Goal: Task Accomplishment & Management: Manage account settings

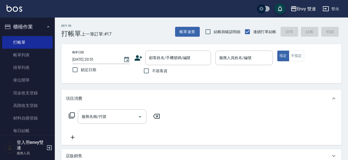
click at [139, 59] on icon at bounding box center [139, 57] width 8 height 5
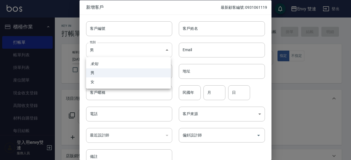
click at [138, 53] on body "Envy 雙連 登出 櫃檯作業 打帳單 帳單列表 掛單列表 座位開單 現金收支登錄 高階收支登錄 材料自購登錄 每日結帳 排班表 掃碼打卡 預約管理 預約管理…" at bounding box center [175, 144] width 351 height 288
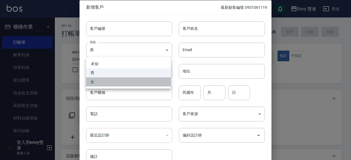
click at [138, 78] on li "女" at bounding box center [128, 82] width 85 height 9
type input "[DEMOGRAPHIC_DATA]"
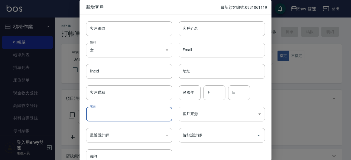
click at [135, 112] on input "電話" at bounding box center [129, 114] width 86 height 15
type input "0905280081"
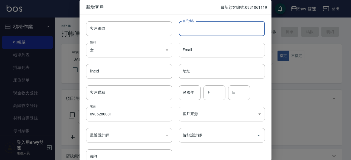
click at [214, 28] on input "客戶姓名" at bounding box center [222, 28] width 86 height 15
type input "[PERSON_NAME]"
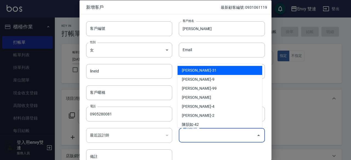
click at [186, 131] on input "偏好設計師" at bounding box center [217, 136] width 73 height 10
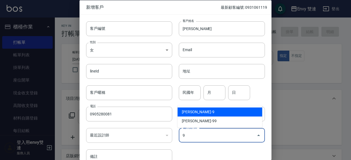
type input "高珮綺"
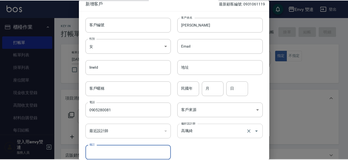
scroll to position [29, 0]
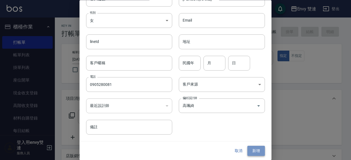
click at [258, 152] on button "新增" at bounding box center [256, 151] width 18 height 10
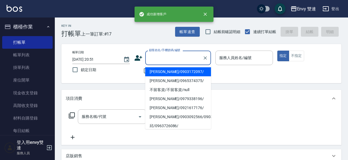
click at [182, 59] on input "顧客姓名/手機號碼/編號" at bounding box center [174, 58] width 53 height 10
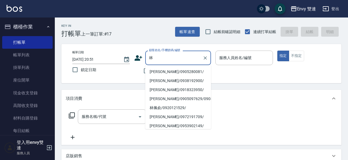
click at [184, 69] on li "林韋汝/0905280081/" at bounding box center [178, 71] width 66 height 9
type input "林韋汝/0905280081/"
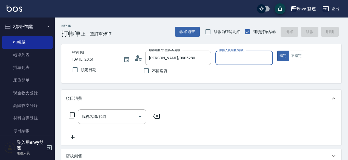
type input "Zoe-9"
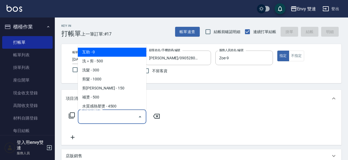
click at [124, 120] on input "服務名稱/代號" at bounding box center [107, 117] width 55 height 10
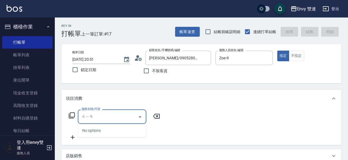
type input "簡"
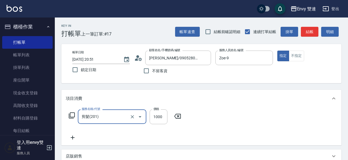
type input "剪髮(201)"
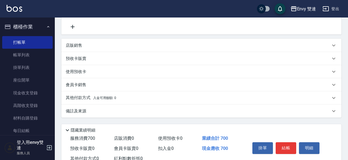
scroll to position [111, 0]
type input "700"
click at [182, 97] on div "其他付款方式 入金可用餘額: 0" at bounding box center [198, 98] width 265 height 6
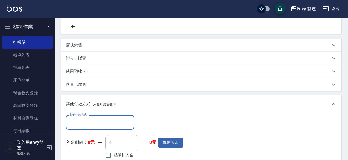
scroll to position [0, 0]
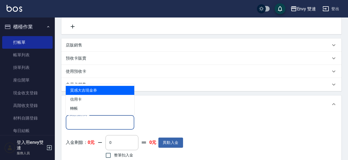
click at [99, 126] on input "其他付款方式" at bounding box center [100, 123] width 64 height 10
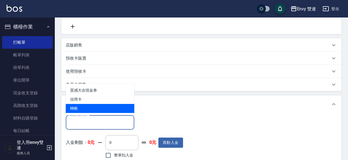
click at [93, 107] on span "轉帳" at bounding box center [100, 108] width 69 height 9
type input "轉帳"
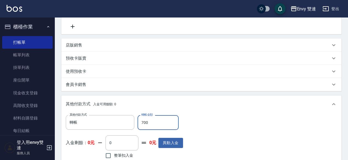
scroll to position [195, 0]
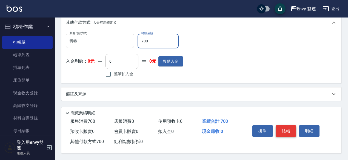
type input "700"
click at [291, 134] on button "結帳" at bounding box center [286, 132] width 21 height 12
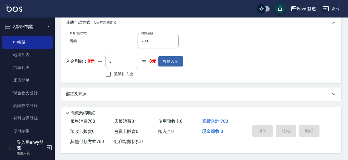
type input "2025/08/20 21:33"
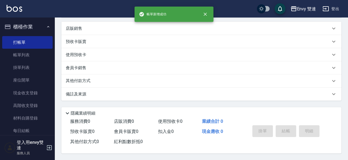
scroll to position [0, 0]
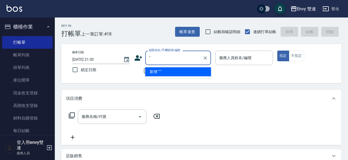
type input "'"
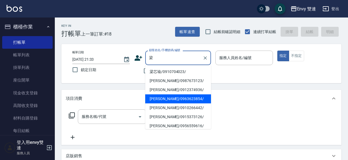
click at [172, 101] on li "梁善雅/0963623854/" at bounding box center [178, 99] width 66 height 9
type input "梁善雅/0963623854/"
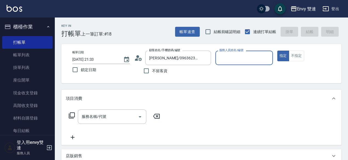
type input "Zoe-9"
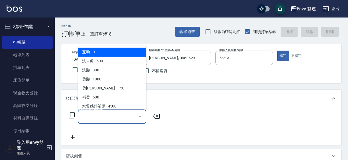
click at [114, 115] on input "服務名稱/代號" at bounding box center [107, 117] width 55 height 10
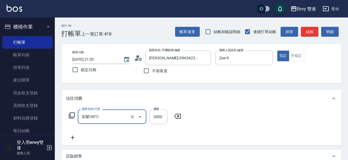
type input "染髮(401)"
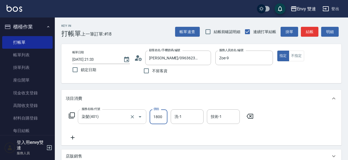
type input "1800"
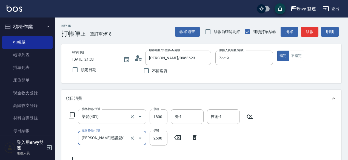
type input "凡洛絲光感護髮(505)"
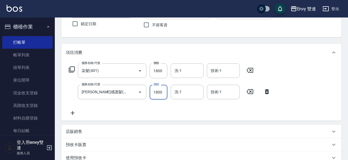
scroll to position [42, 0]
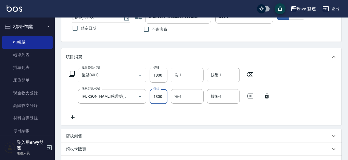
type input "1800"
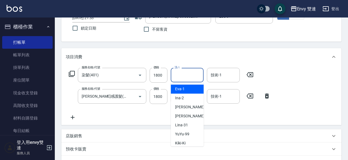
click at [190, 78] on input "洗-1" at bounding box center [187, 75] width 28 height 10
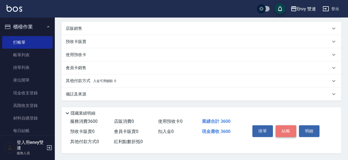
click at [285, 131] on button "結帳" at bounding box center [286, 132] width 21 height 12
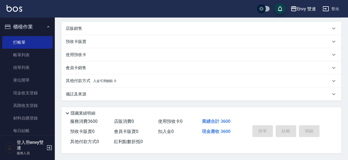
type input "2025/08/20 21:34"
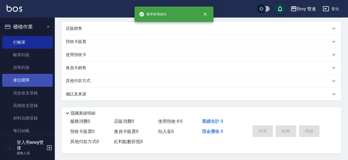
scroll to position [0, 0]
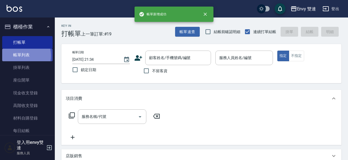
click at [19, 56] on link "帳單列表" at bounding box center [27, 55] width 50 height 13
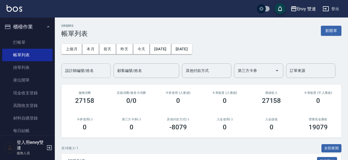
click at [84, 76] on div "設計師編號/姓名" at bounding box center [85, 71] width 49 height 15
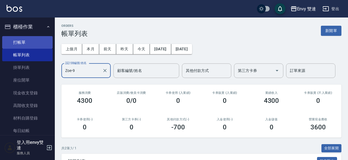
type input "Zoe-9"
click at [40, 46] on link "打帳單" at bounding box center [27, 42] width 50 height 13
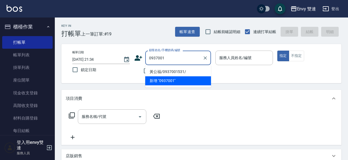
click at [167, 74] on li "黃公福/0937001531/" at bounding box center [178, 71] width 66 height 9
type input "黃公福/0937001531/"
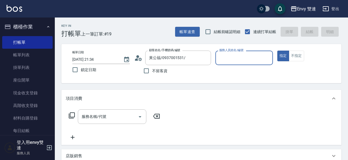
type input "Zoe-9"
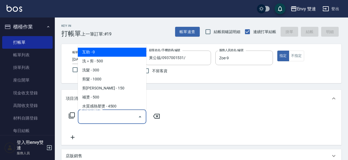
click at [105, 117] on input "服務名稱/代號" at bounding box center [107, 117] width 55 height 10
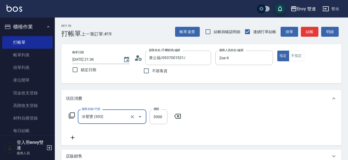
type input "冷塑燙 (303)"
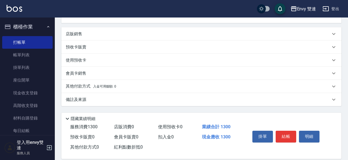
scroll to position [123, 0]
type input "1300"
click at [286, 139] on button "結帳" at bounding box center [286, 137] width 21 height 12
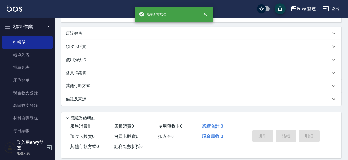
scroll to position [0, 0]
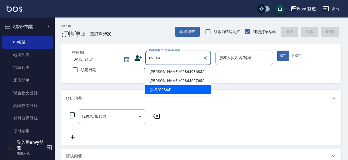
click at [176, 72] on li "康芷瑜/0984498683/" at bounding box center [178, 71] width 66 height 9
type input "康芷瑜/0984498683/"
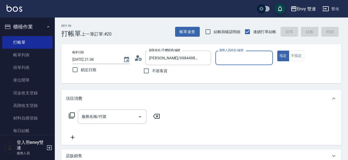
type input "Zoe-9"
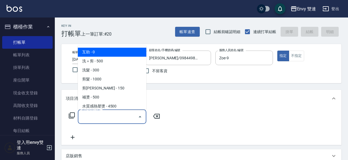
click at [108, 117] on input "服務名稱/代號" at bounding box center [107, 117] width 55 height 10
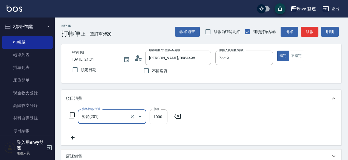
type input "剪髮(201)"
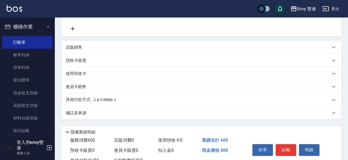
scroll to position [130, 0]
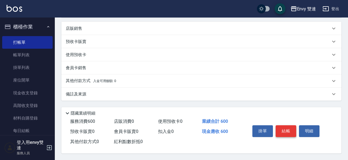
type input "600"
click at [289, 128] on button "結帳" at bounding box center [286, 132] width 21 height 12
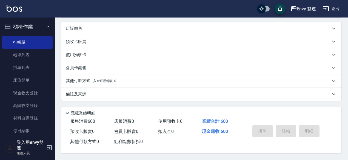
type input "2025/08/20 21:35"
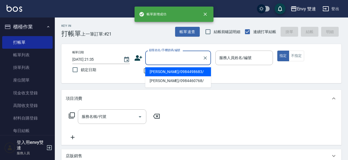
click at [169, 58] on input "顧客姓名/手機號碼/編號" at bounding box center [174, 58] width 53 height 10
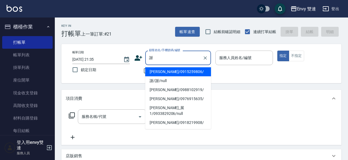
click at [168, 73] on li "謝有琳/0915259806/" at bounding box center [178, 71] width 66 height 9
type input "謝有琳/0915259806/"
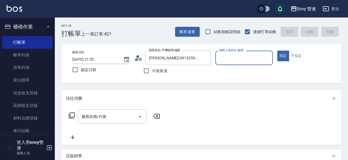
type input "Zoe-9"
click at [123, 111] on div "服務名稱/代號" at bounding box center [112, 117] width 69 height 15
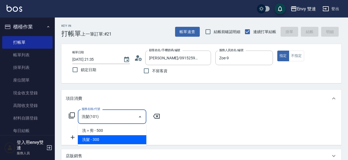
type input "洗髮(101)"
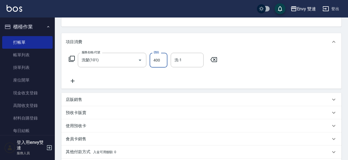
scroll to position [130, 0]
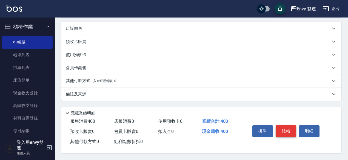
type input "400"
click at [286, 133] on button "結帳" at bounding box center [286, 132] width 21 height 12
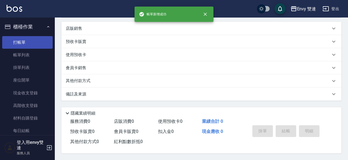
scroll to position [0, 0]
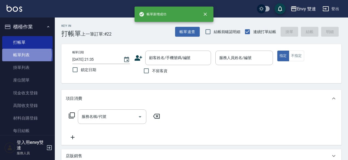
click at [26, 55] on link "帳單列表" at bounding box center [27, 55] width 50 height 13
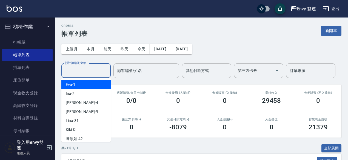
click at [84, 72] on input "設計師編號/姓名" at bounding box center [86, 71] width 44 height 10
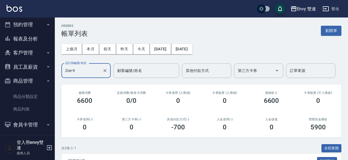
scroll to position [148, 0]
type input "Zoe-9"
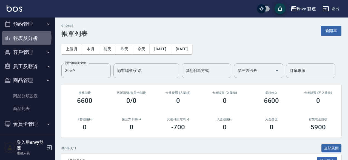
click at [26, 38] on button "報表及分析" at bounding box center [27, 38] width 50 height 14
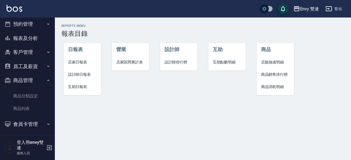
click at [87, 73] on span "設計師日報表" at bounding box center [82, 75] width 29 height 6
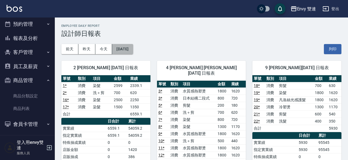
click at [120, 50] on button "[DATE]" at bounding box center [122, 49] width 21 height 10
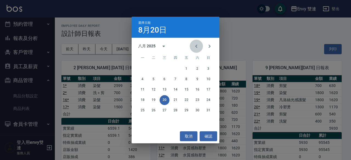
click at [194, 49] on icon "Previous month" at bounding box center [196, 46] width 7 height 7
click at [207, 92] on button "20" at bounding box center [208, 90] width 10 height 10
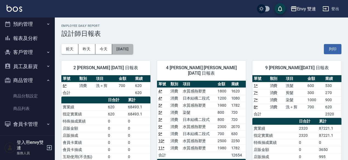
click at [133, 53] on button "[DATE]" at bounding box center [122, 49] width 21 height 10
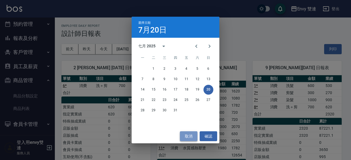
click at [183, 137] on button "取消" at bounding box center [189, 137] width 18 height 10
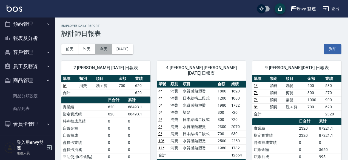
click at [103, 47] on button "今天" at bounding box center [103, 49] width 17 height 10
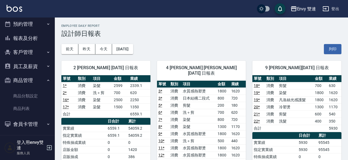
click at [138, 43] on div "前天 昨天 今天 2025/08/20 列印" at bounding box center [201, 49] width 280 height 23
click at [133, 49] on button "[DATE]" at bounding box center [122, 49] width 21 height 10
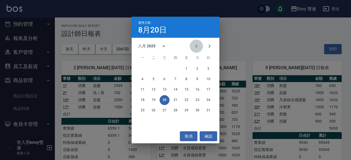
click at [196, 44] on icon "Previous month" at bounding box center [196, 46] width 7 height 7
click at [207, 92] on button "20" at bounding box center [208, 90] width 10 height 10
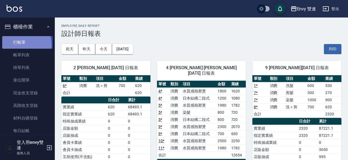
click at [19, 45] on link "打帳單" at bounding box center [27, 42] width 50 height 13
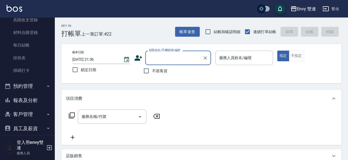
scroll to position [86, 0]
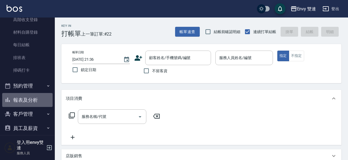
click at [27, 102] on button "報表及分析" at bounding box center [27, 100] width 50 height 14
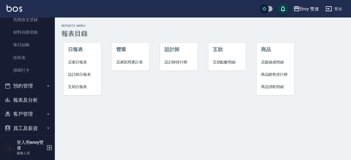
click at [81, 74] on span "設計師日報表" at bounding box center [82, 75] width 29 height 6
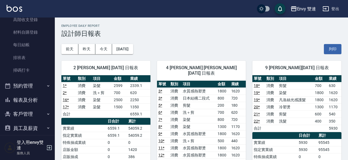
scroll to position [1, 0]
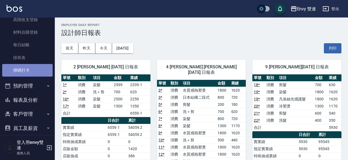
click at [36, 73] on link "掃碼打卡" at bounding box center [27, 70] width 50 height 13
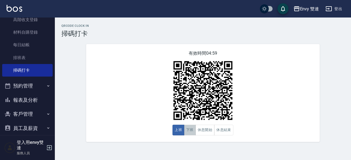
click at [195, 134] on button "下班" at bounding box center [190, 130] width 12 height 11
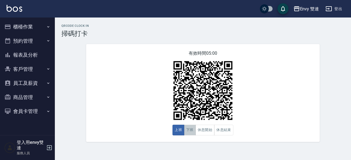
click at [185, 132] on button "下班" at bounding box center [190, 130] width 12 height 11
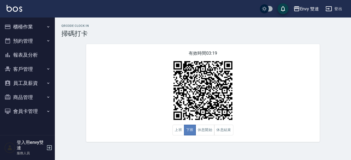
drag, startPoint x: 185, startPoint y: 132, endPoint x: 189, endPoint y: 132, distance: 3.3
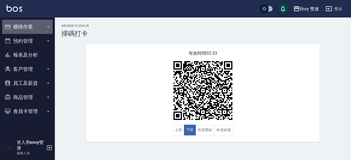
drag, startPoint x: 189, startPoint y: 132, endPoint x: 19, endPoint y: 25, distance: 201.1
click at [19, 25] on button "櫃檯作業" at bounding box center [27, 27] width 50 height 14
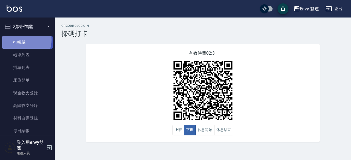
click at [21, 40] on link "打帳單" at bounding box center [27, 42] width 50 height 13
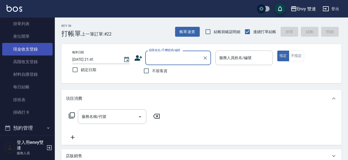
scroll to position [45, 0]
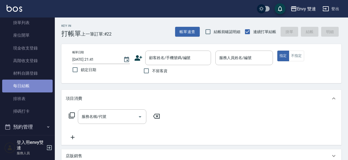
click at [38, 82] on link "每日結帳" at bounding box center [27, 86] width 50 height 13
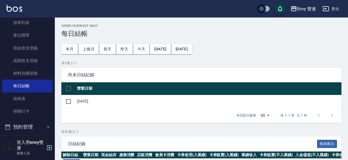
scroll to position [36, 0]
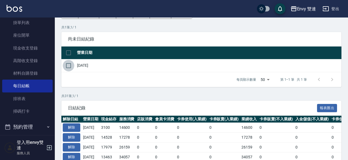
click at [64, 65] on input "checkbox" at bounding box center [69, 66] width 12 height 12
checkbox input "true"
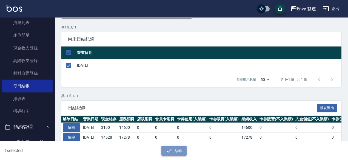
click at [165, 152] on button "結帳" at bounding box center [173, 151] width 25 height 10
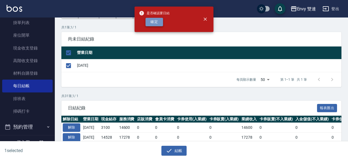
click at [157, 23] on button "確定" at bounding box center [155, 22] width 18 height 8
checkbox input "false"
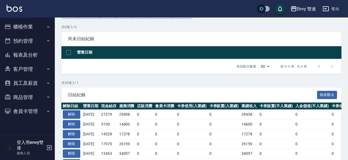
scroll to position [36, 0]
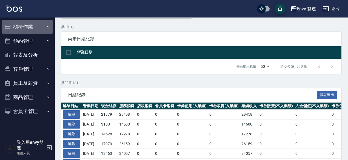
click at [13, 29] on button "櫃檯作業" at bounding box center [27, 27] width 50 height 14
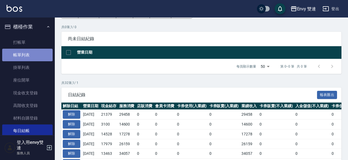
click at [27, 57] on link "帳單列表" at bounding box center [27, 55] width 50 height 13
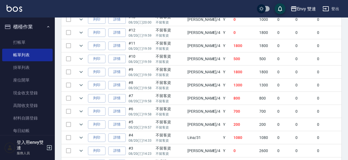
scroll to position [320, 0]
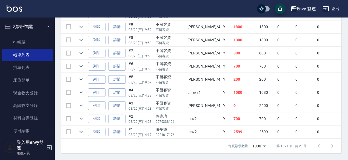
click at [85, 127] on td at bounding box center [81, 132] width 11 height 13
click at [83, 129] on icon "expand row" at bounding box center [81, 132] width 7 height 7
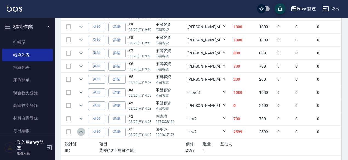
click at [81, 129] on icon "expand row" at bounding box center [81, 132] width 7 height 7
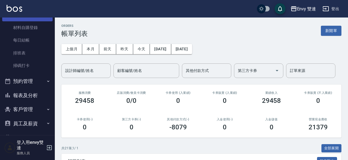
scroll to position [91, 0]
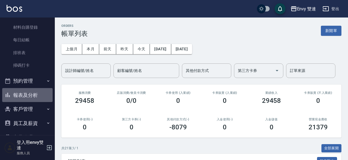
click at [42, 94] on button "報表及分析" at bounding box center [27, 95] width 50 height 14
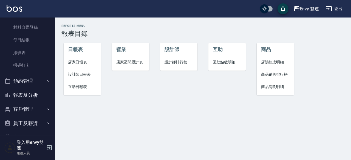
click at [76, 75] on span "設計師日報表" at bounding box center [82, 75] width 29 height 6
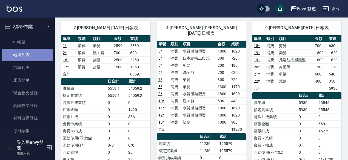
click at [28, 58] on link "帳單列表" at bounding box center [27, 55] width 50 height 13
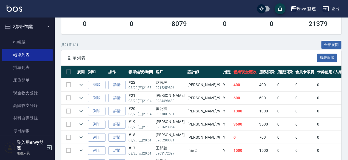
scroll to position [104, 0]
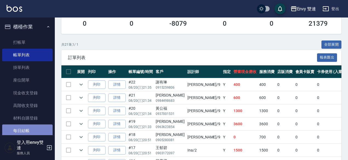
click at [30, 128] on link "每日結帳" at bounding box center [27, 131] width 50 height 13
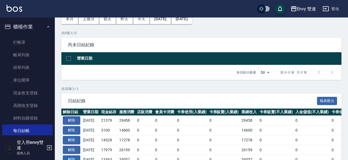
scroll to position [30, 0]
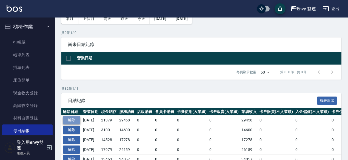
click at [72, 121] on button "解除" at bounding box center [72, 120] width 18 height 8
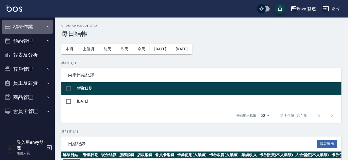
click at [26, 29] on button "櫃檯作業" at bounding box center [27, 27] width 50 height 14
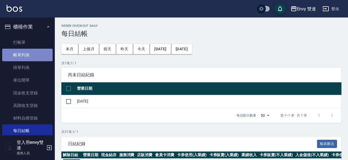
click at [28, 51] on link "帳單列表" at bounding box center [27, 55] width 50 height 13
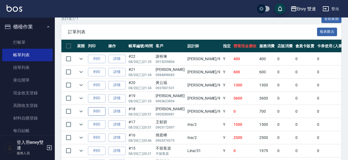
scroll to position [130, 0]
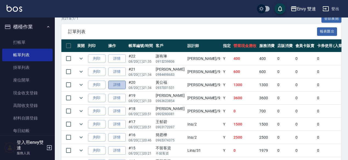
click at [111, 87] on link "詳情" at bounding box center [117, 85] width 18 height 8
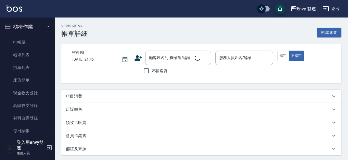
type input "[DATE] 21:34"
type input "Zoe-9"
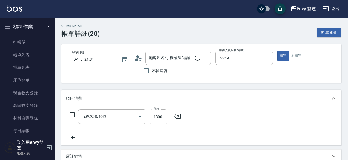
type input "冷塑燙 (303)"
type input "黃公福/0937001531/"
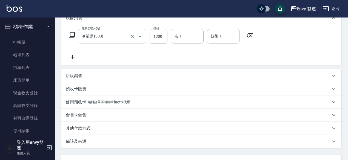
scroll to position [81, 0]
click at [86, 128] on p "其他付款方式" at bounding box center [78, 128] width 25 height 6
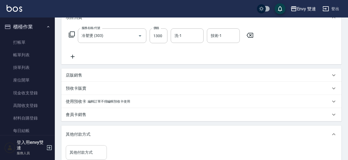
click at [83, 147] on div "其他付款方式" at bounding box center [86, 153] width 41 height 15
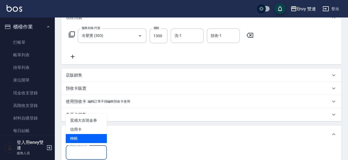
click at [87, 134] on span "轉帳" at bounding box center [86, 138] width 41 height 9
type input "轉帳"
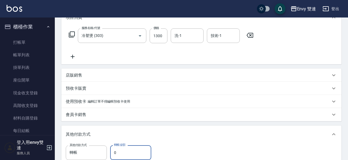
click at [121, 152] on input "0" at bounding box center [130, 153] width 41 height 15
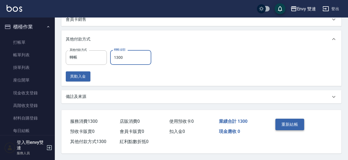
type input "1300"
click at [282, 123] on button "重新結帳" at bounding box center [289, 125] width 29 height 12
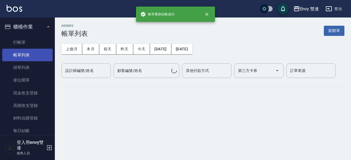
click at [18, 53] on link "帳單列表" at bounding box center [27, 55] width 50 height 13
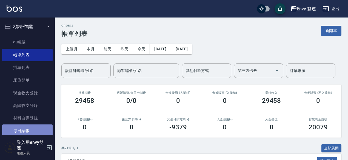
click at [31, 126] on link "每日結帳" at bounding box center [27, 131] width 50 height 13
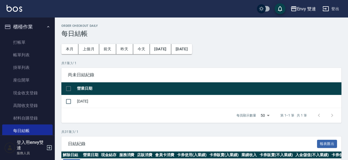
click at [80, 99] on td "[DATE]" at bounding box center [209, 101] width 266 height 13
click at [69, 102] on input "checkbox" at bounding box center [69, 102] width 12 height 12
checkbox input "true"
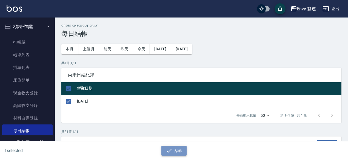
click at [168, 147] on button "結帳" at bounding box center [173, 151] width 25 height 10
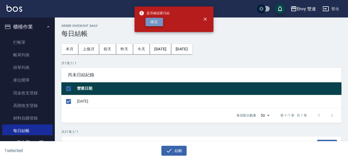
click at [159, 20] on button "確定" at bounding box center [155, 22] width 18 height 8
checkbox input "false"
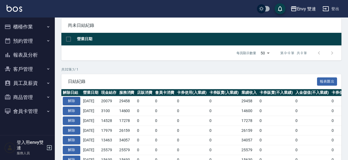
scroll to position [50, 0]
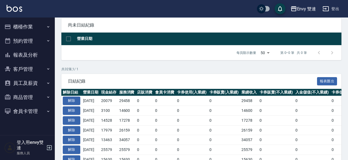
click at [70, 68] on p "共 32 筆, 1 / 1" at bounding box center [201, 69] width 280 height 5
